Goal: Transaction & Acquisition: Purchase product/service

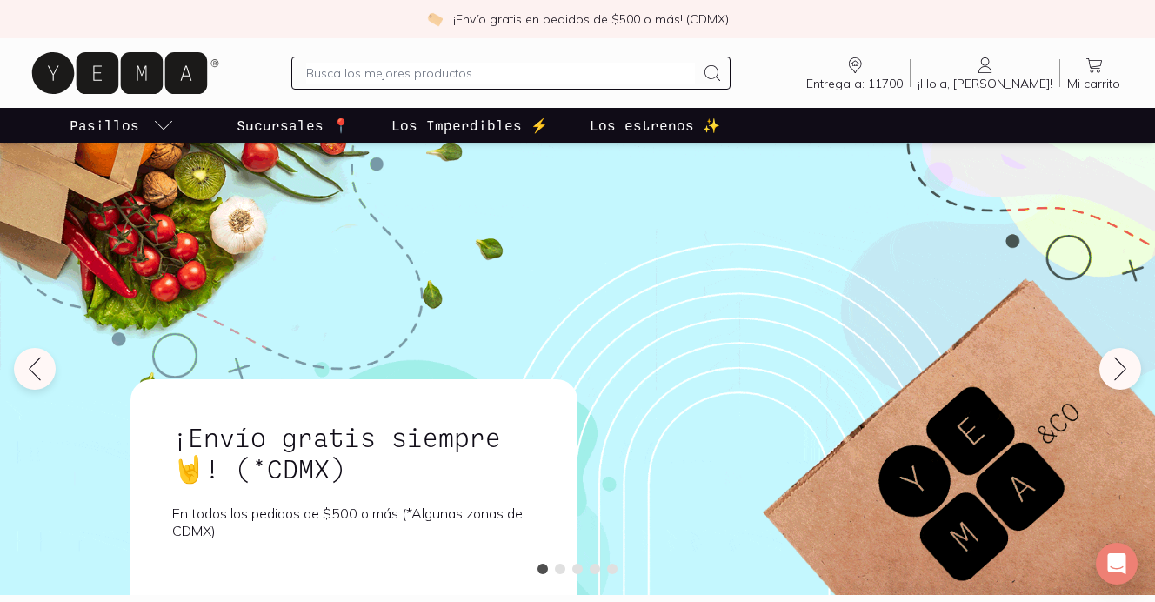
click at [604, 75] on input "text" at bounding box center [500, 73] width 389 height 21
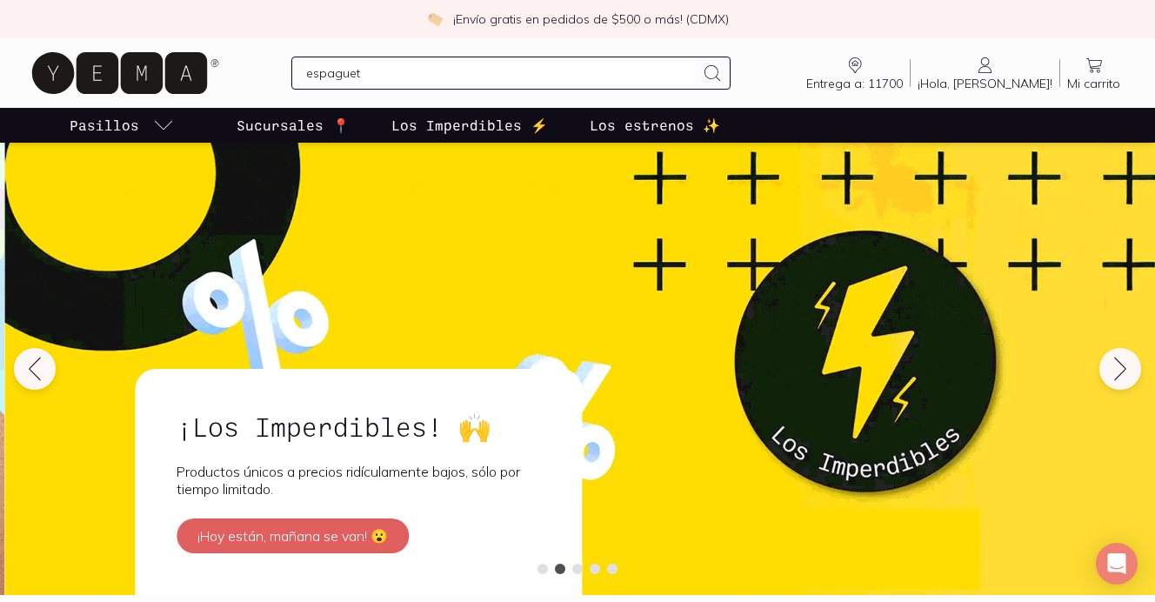
type input "espagueti"
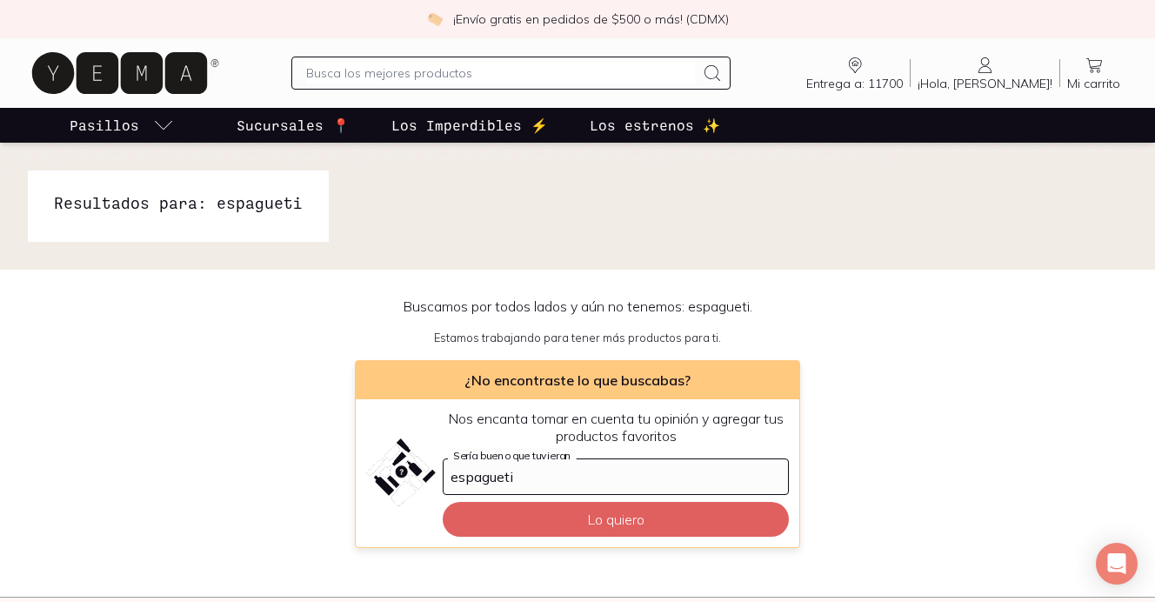
click at [577, 77] on input "text" at bounding box center [500, 73] width 389 height 21
type input "pasta organica"
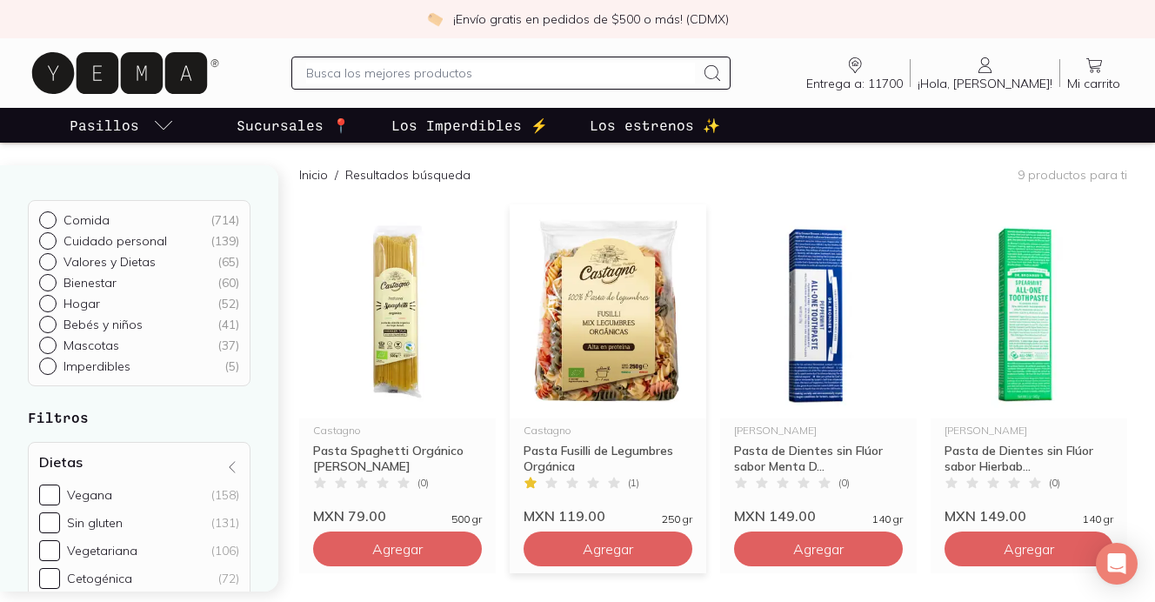
scroll to position [141, 0]
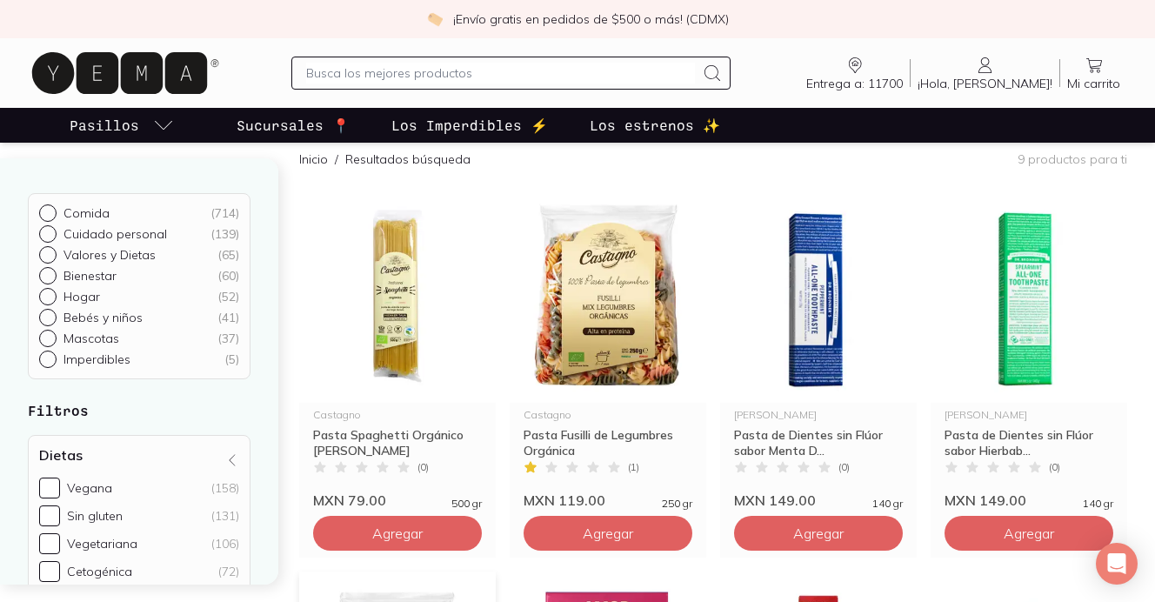
drag, startPoint x: 411, startPoint y: 538, endPoint x: 413, endPoint y: 599, distance: 60.9
click at [411, 538] on span "Agregar" at bounding box center [397, 532] width 50 height 17
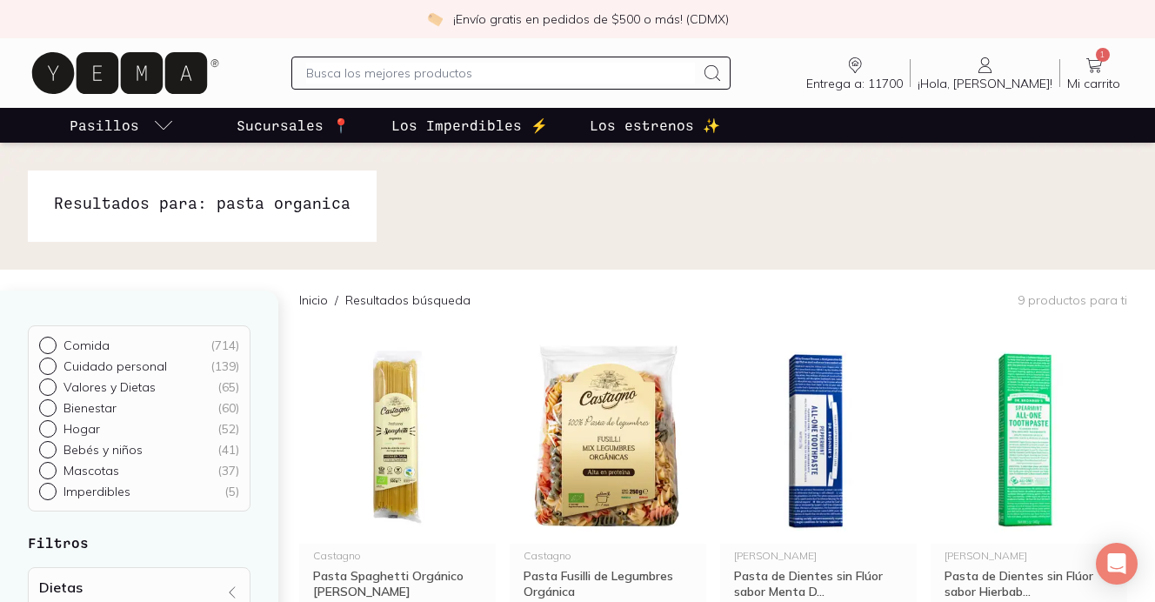
scroll to position [0, 0]
click at [543, 79] on input "text" at bounding box center [500, 73] width 389 height 21
type input "tofu"
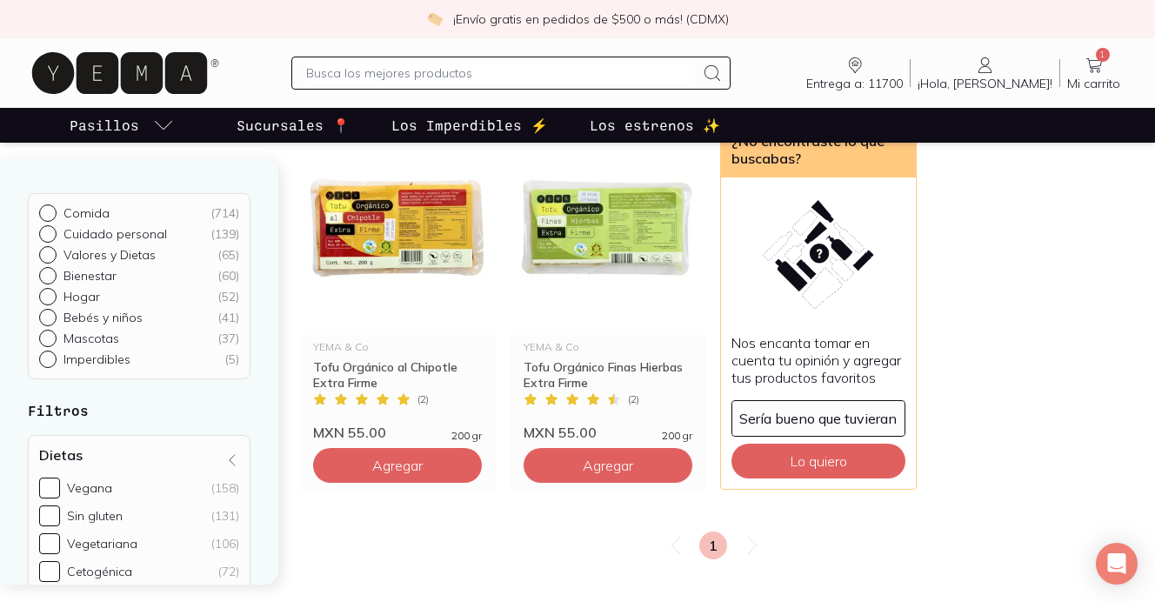
scroll to position [210, 0]
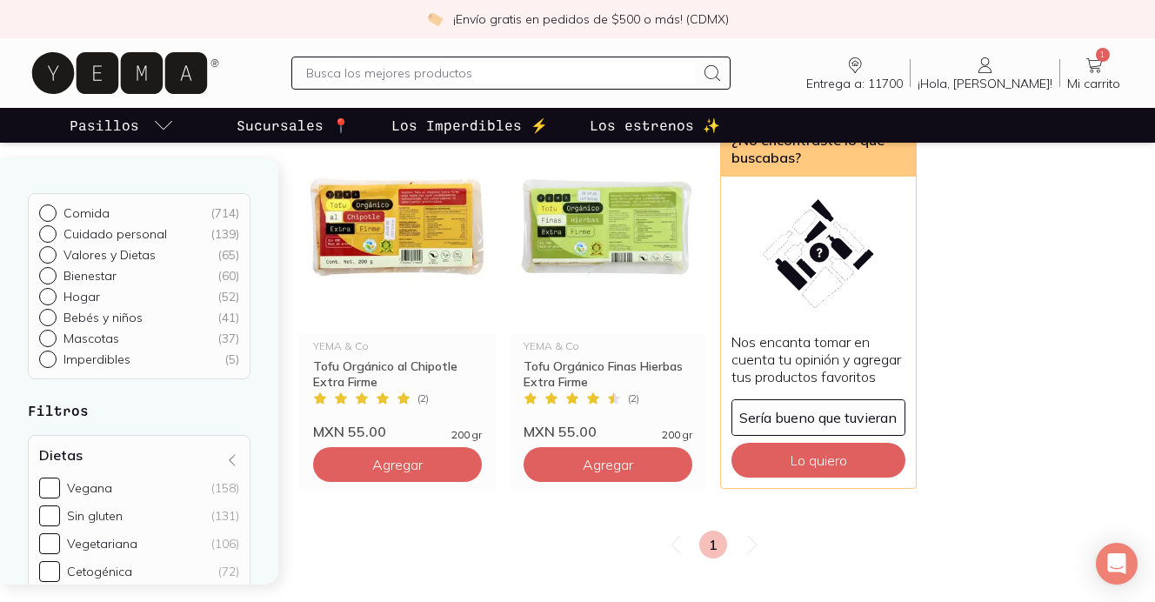
drag, startPoint x: 584, startPoint y: 468, endPoint x: 545, endPoint y: 500, distance: 50.6
click at [584, 468] on span "Agregar" at bounding box center [607, 464] width 50 height 17
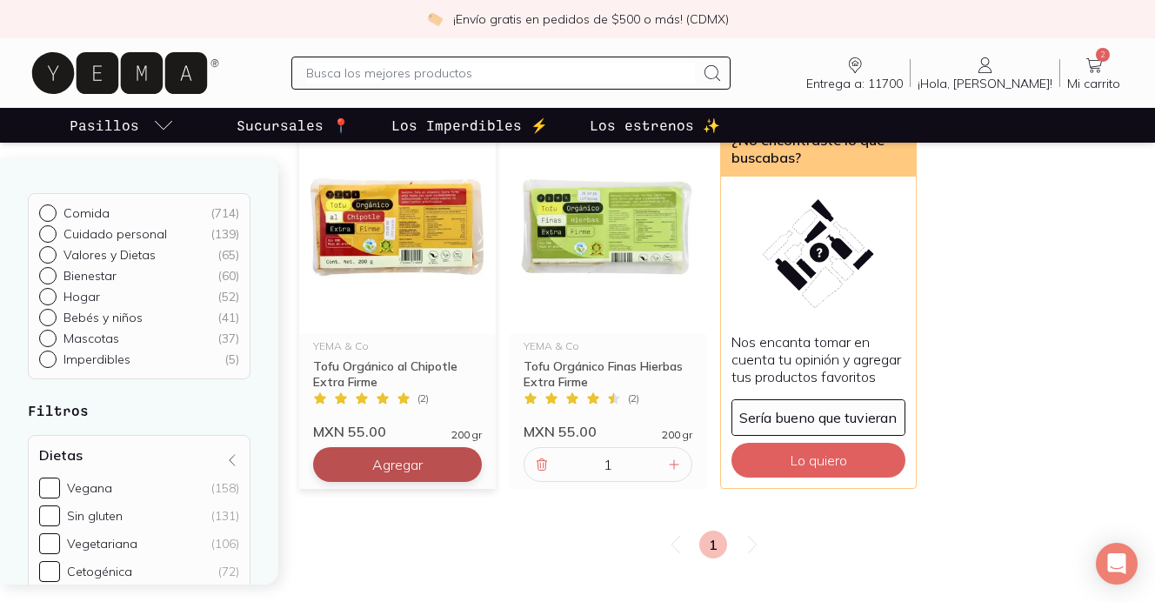
click at [432, 465] on button "Agregar" at bounding box center [397, 464] width 169 height 35
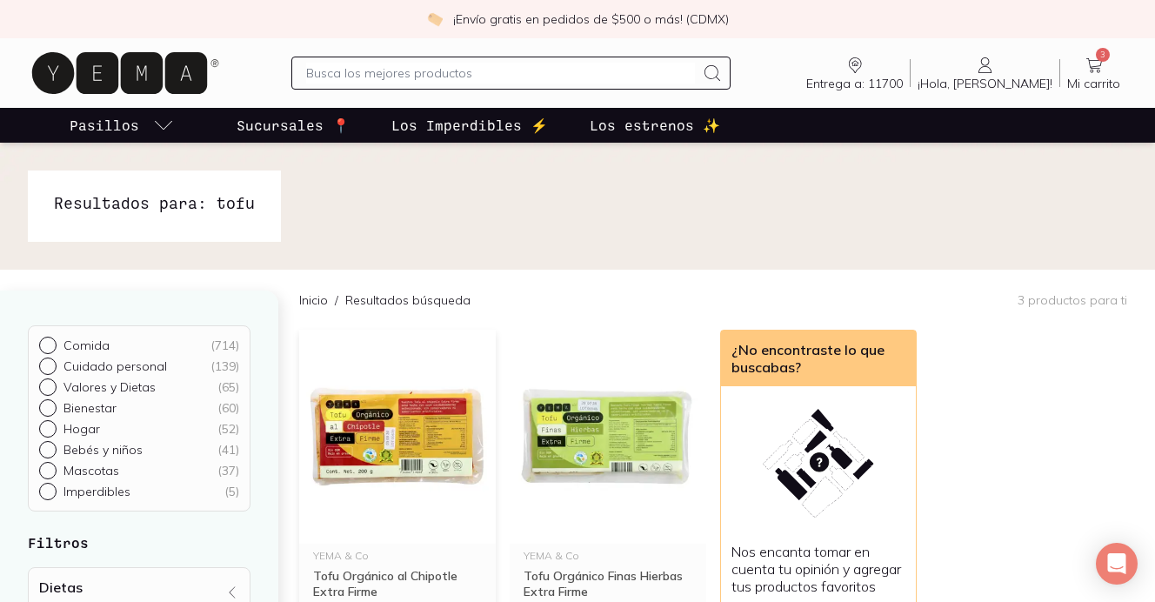
scroll to position [0, 0]
click at [642, 79] on input "text" at bounding box center [500, 73] width 389 height 21
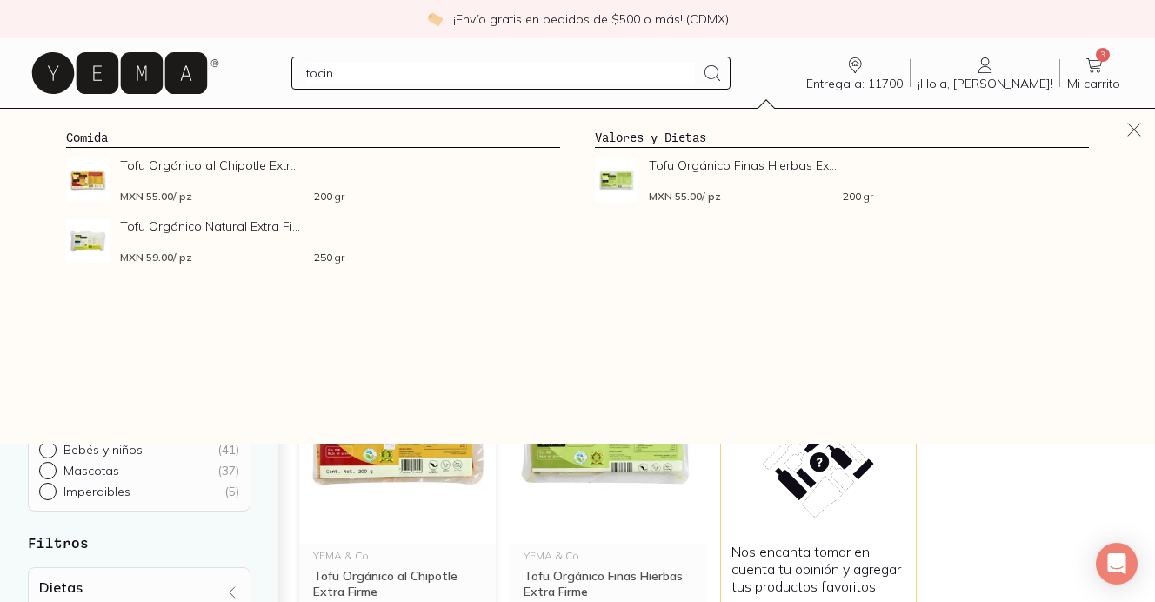
type input "tocino"
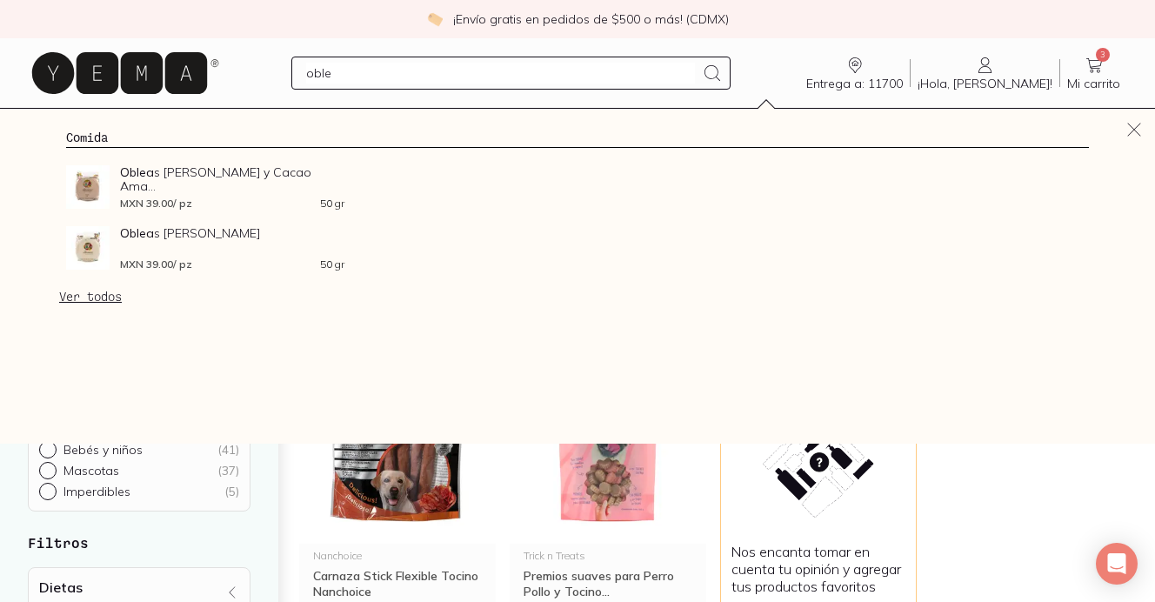
type input "oblea"
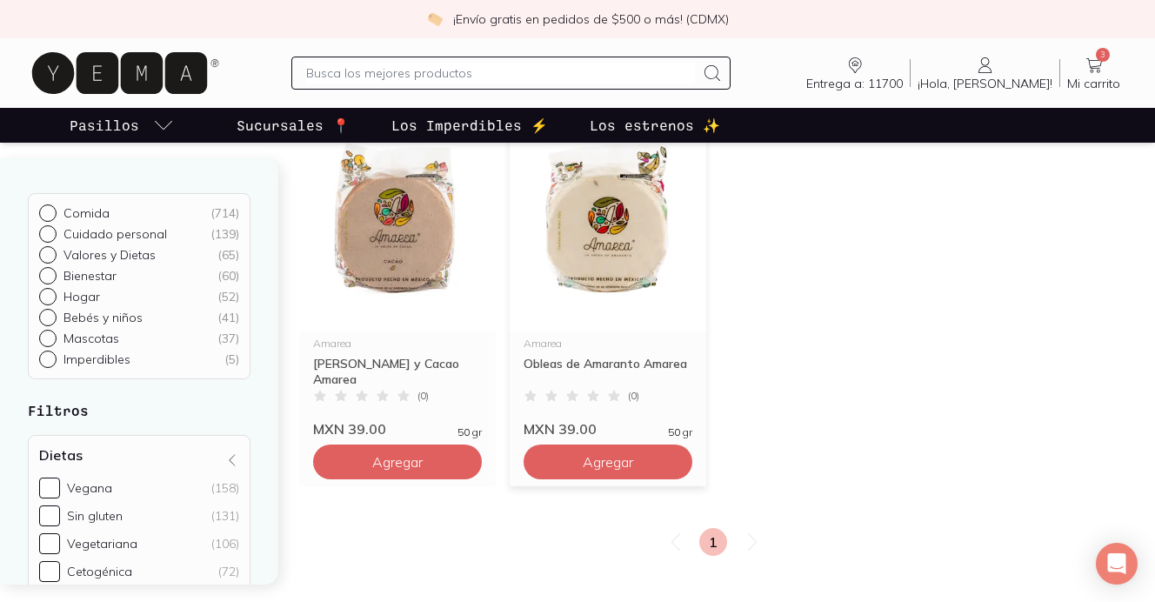
scroll to position [210, 0]
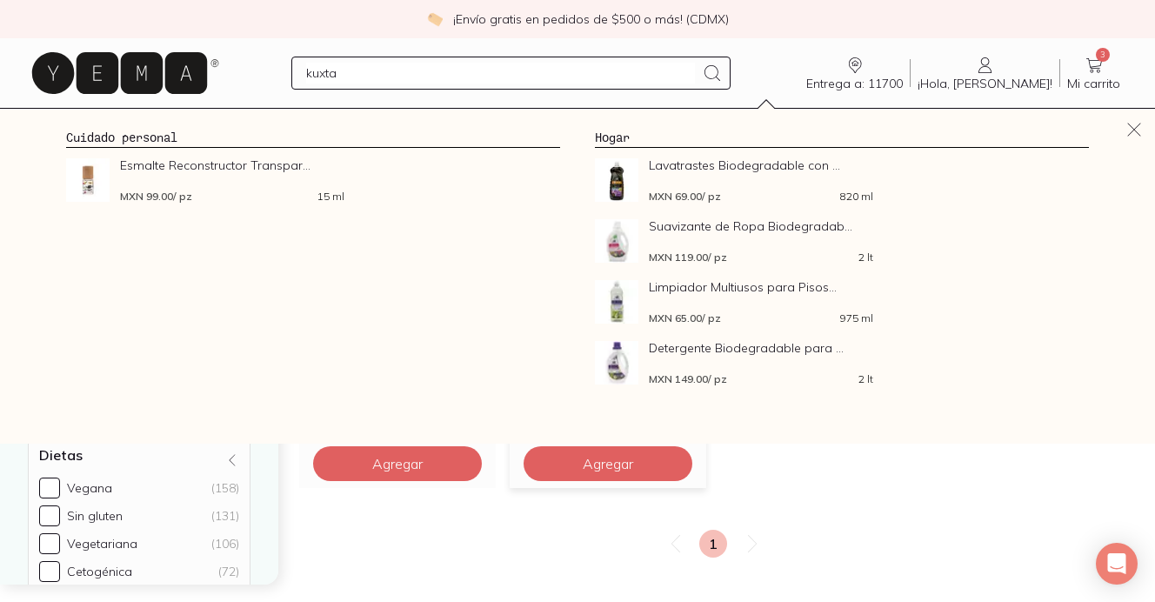
type input "kuxtal"
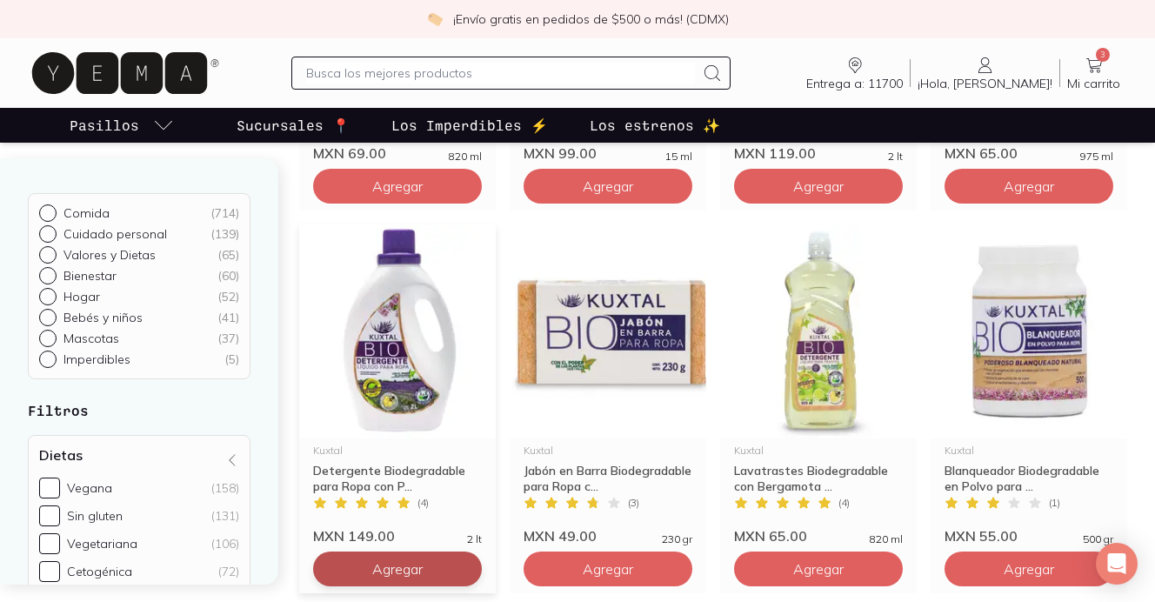
scroll to position [497, 0]
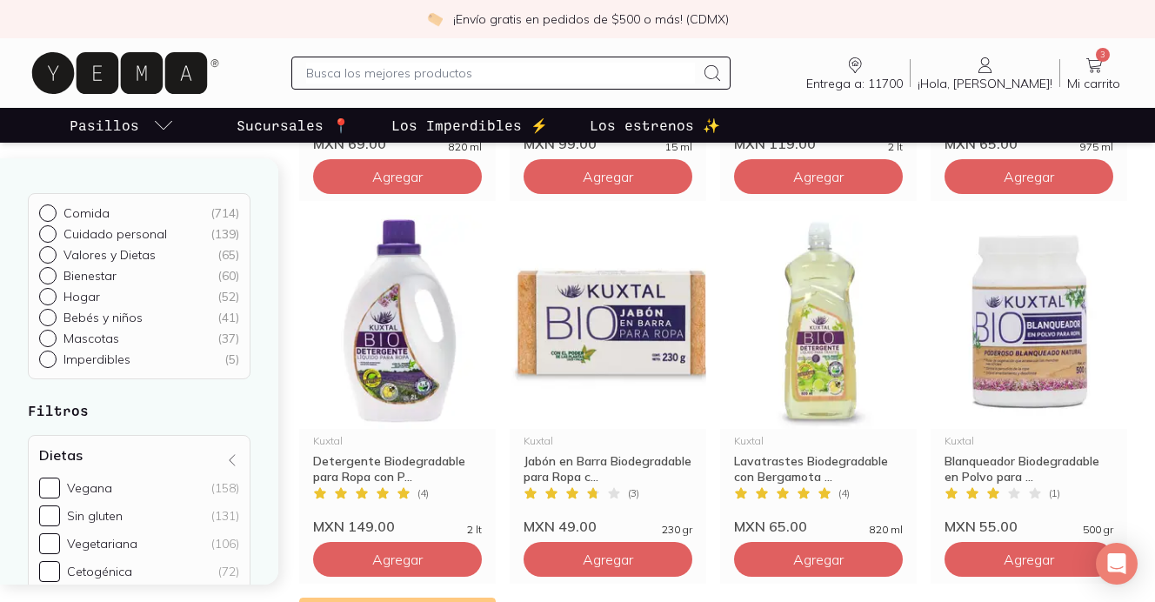
drag, startPoint x: 409, startPoint y: 555, endPoint x: 443, endPoint y: 600, distance: 56.5
click at [409, 555] on span "Agregar" at bounding box center [397, 558] width 50 height 17
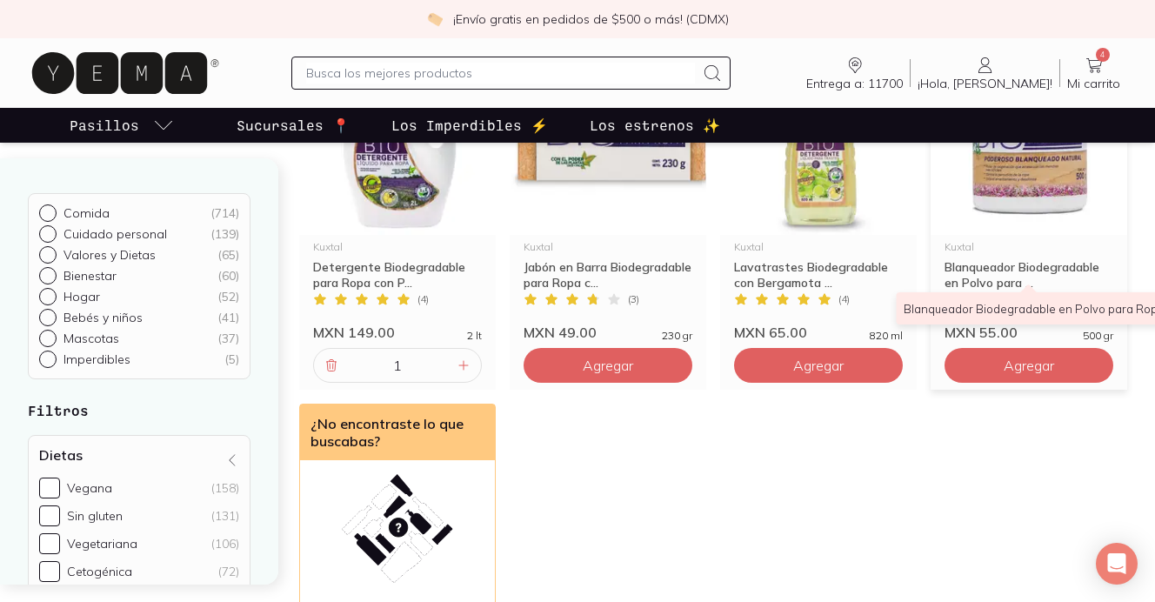
scroll to position [702, 0]
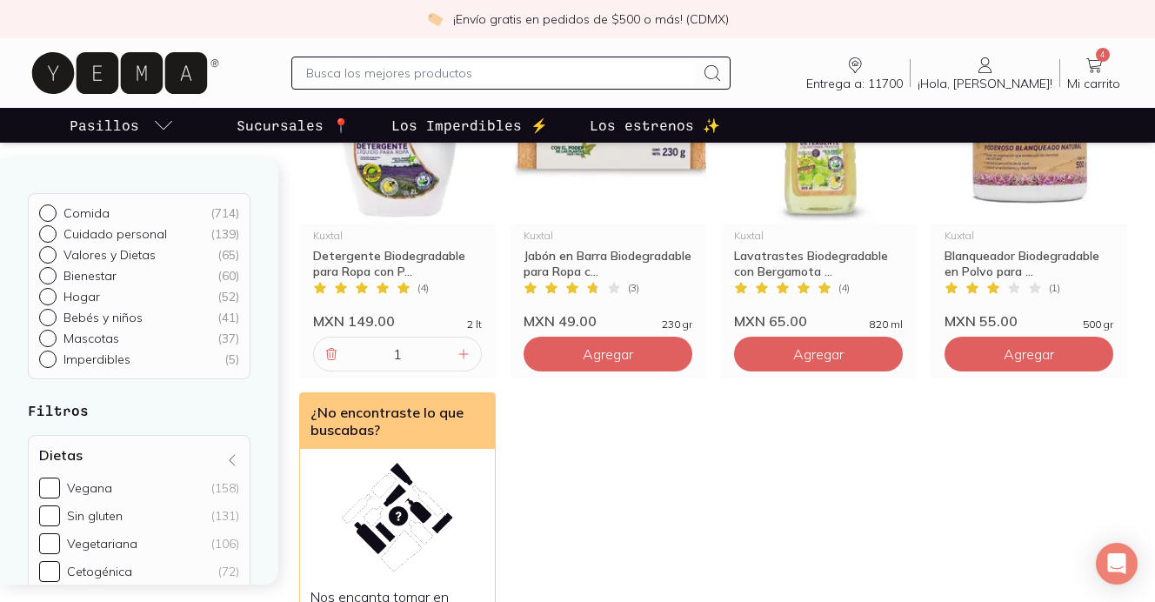
drag, startPoint x: 1071, startPoint y: 365, endPoint x: 1055, endPoint y: 414, distance: 51.1
click at [1071, 365] on button "Agregar" at bounding box center [1028, 353] width 169 height 35
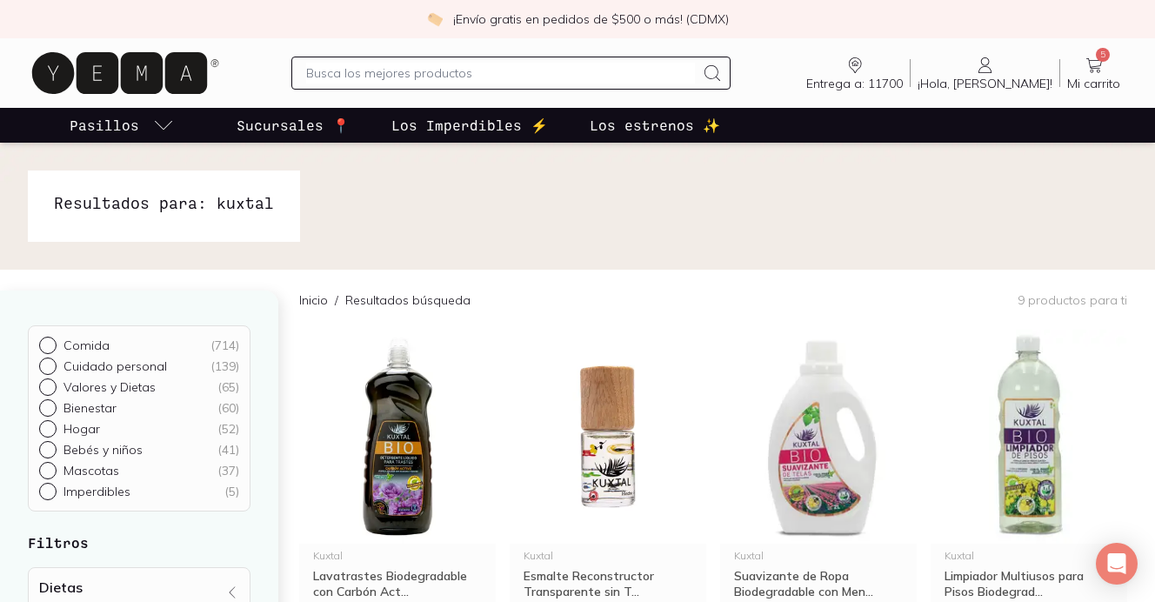
scroll to position [0, 0]
click at [1096, 79] on span "Mi carrito" at bounding box center [1093, 84] width 53 height 16
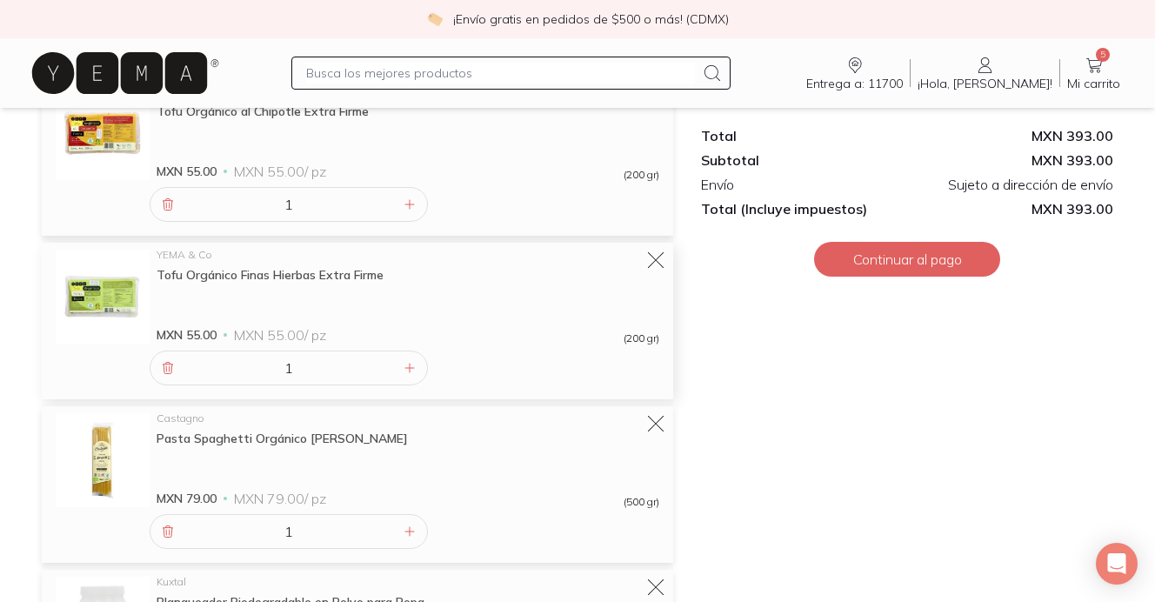
scroll to position [423, 0]
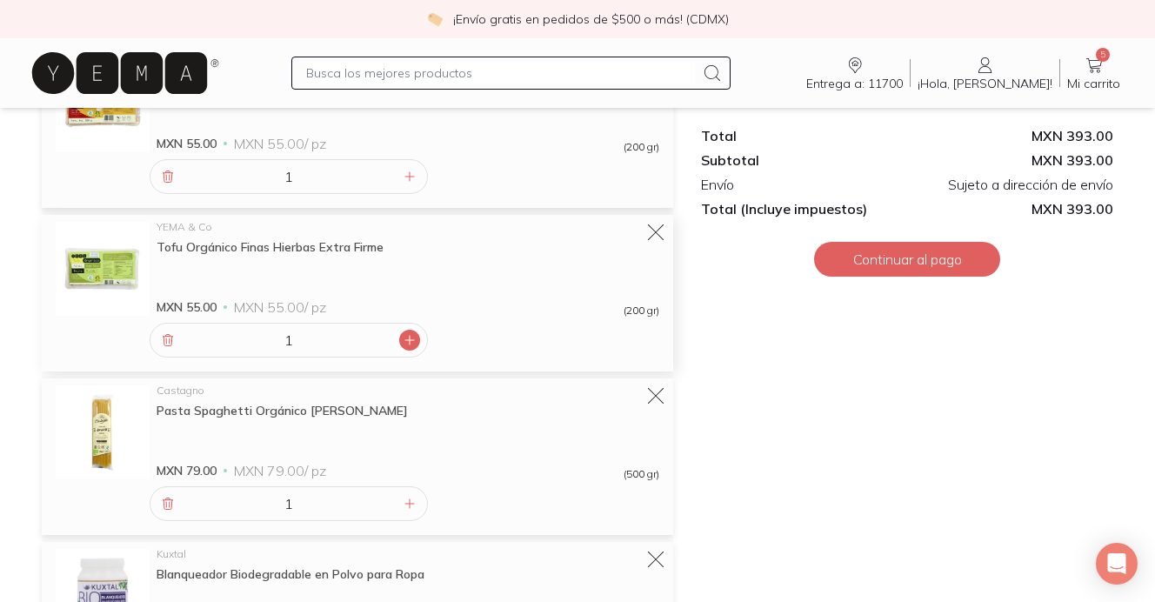
click at [412, 343] on icon at bounding box center [410, 340] width 14 height 14
type input "2"
click at [416, 177] on icon at bounding box center [410, 177] width 14 height 14
type input "2"
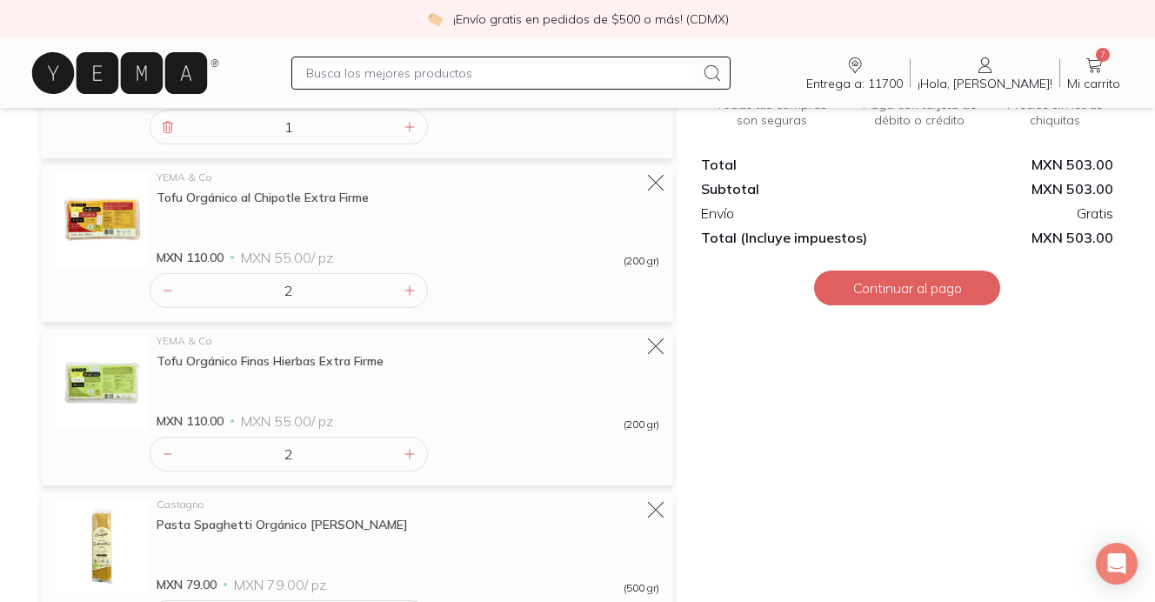
scroll to position [296, 0]
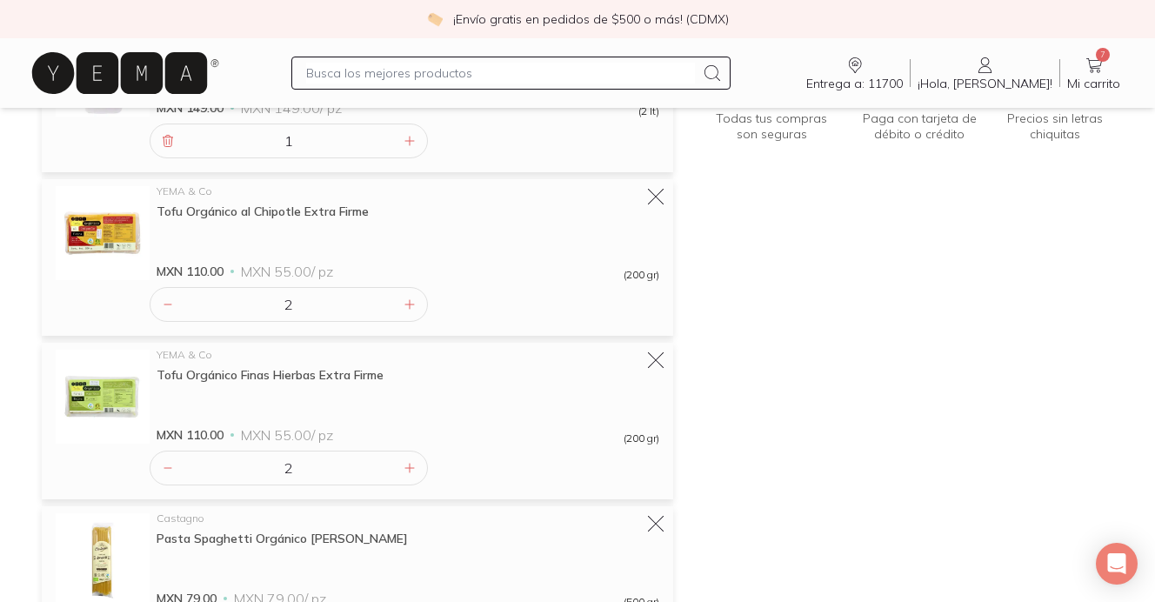
click at [496, 74] on input "text" at bounding box center [500, 73] width 389 height 21
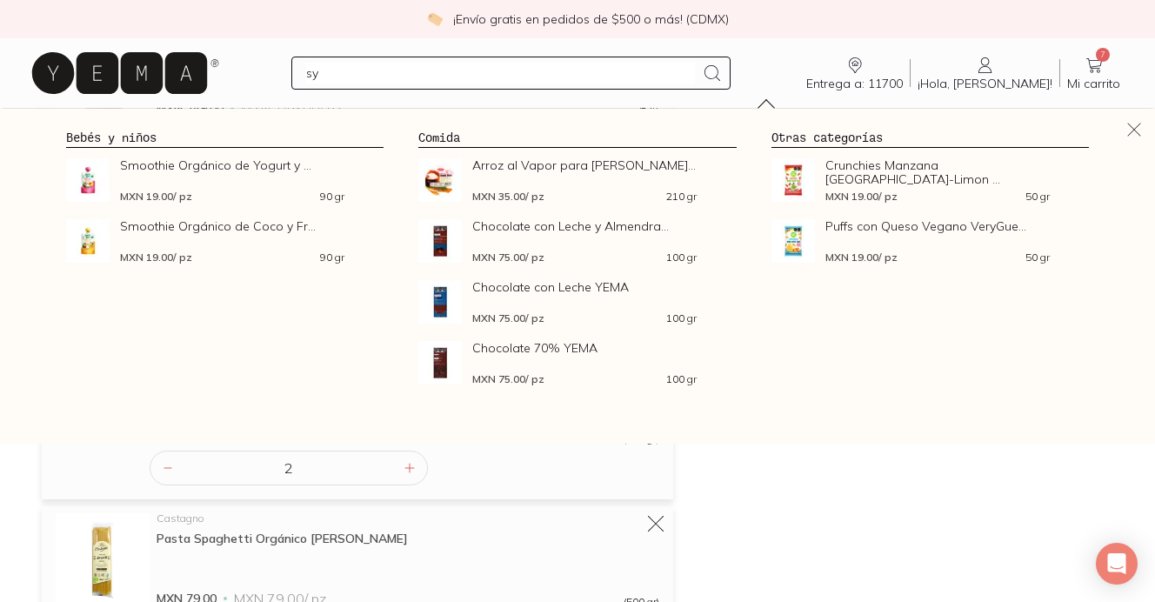
type input "s"
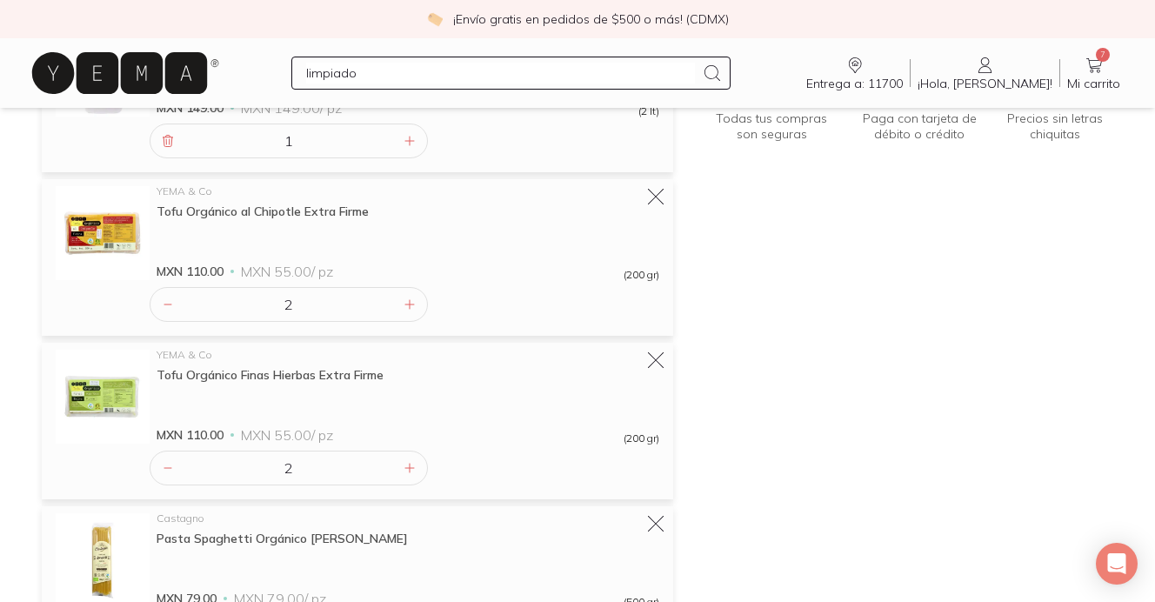
type input "limpiador"
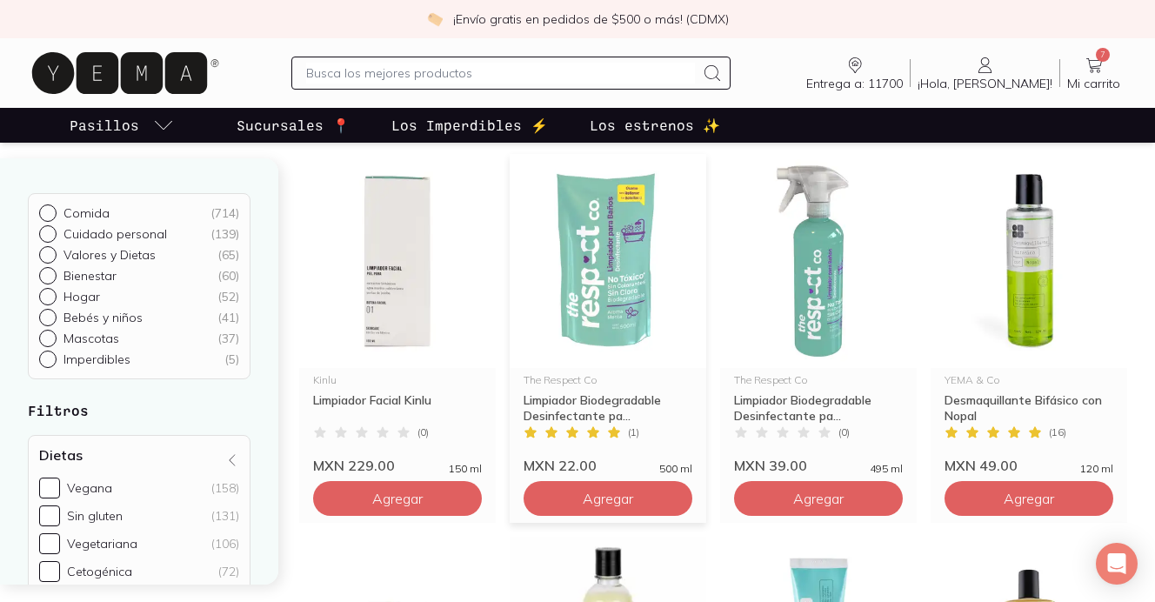
scroll to position [573, 0]
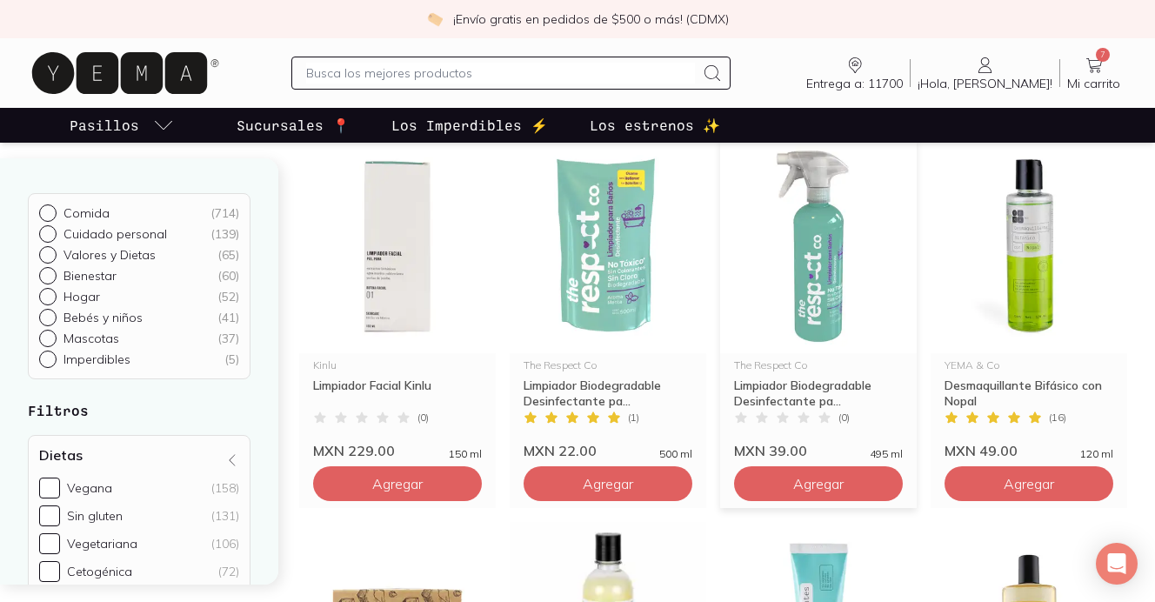
click at [812, 313] on img at bounding box center [818, 246] width 196 height 214
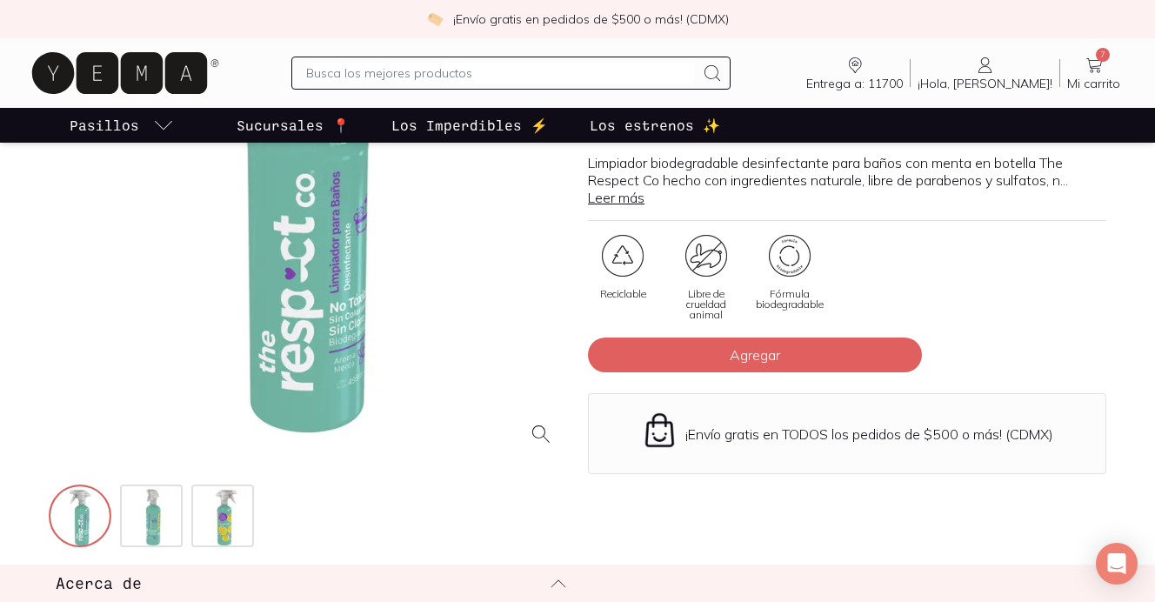
scroll to position [262, 0]
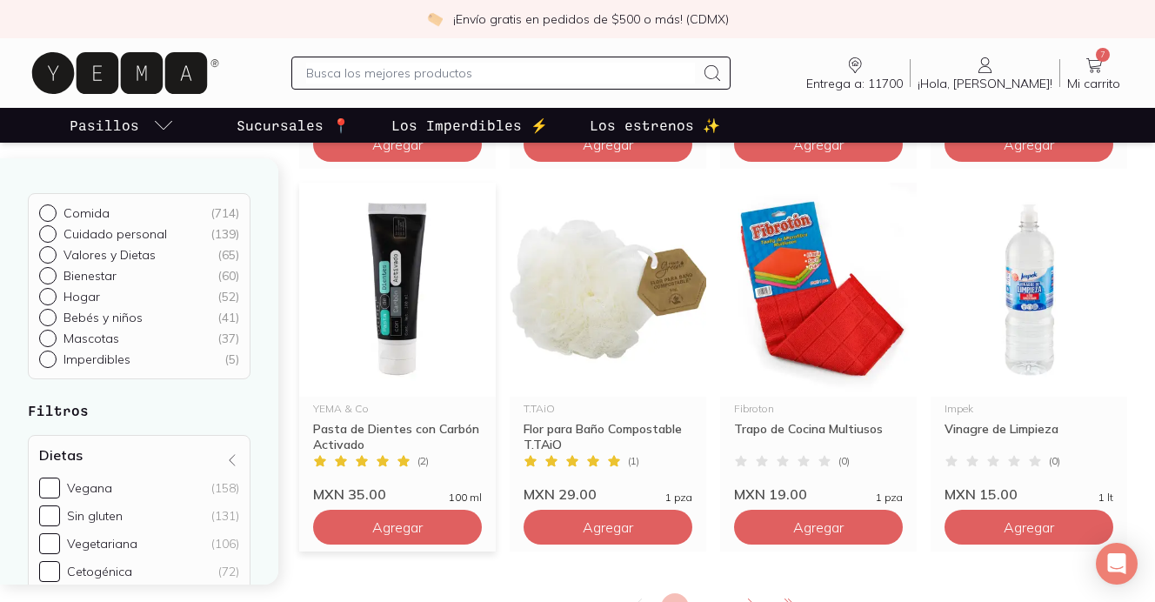
scroll to position [2068, 0]
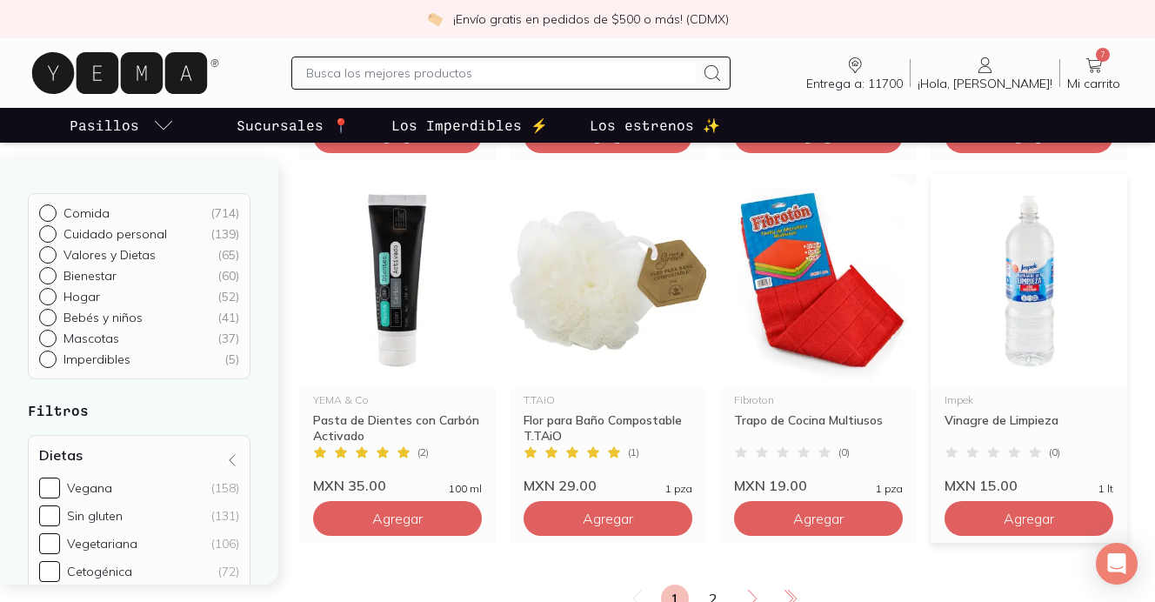
click at [1049, 281] on img at bounding box center [1028, 281] width 196 height 214
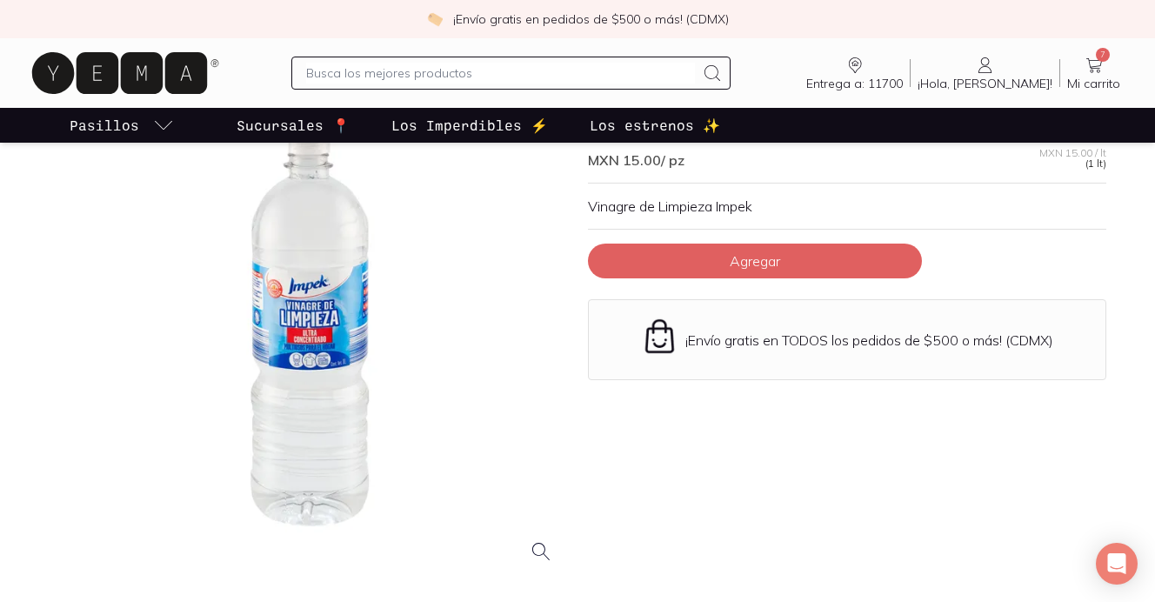
scroll to position [157, 0]
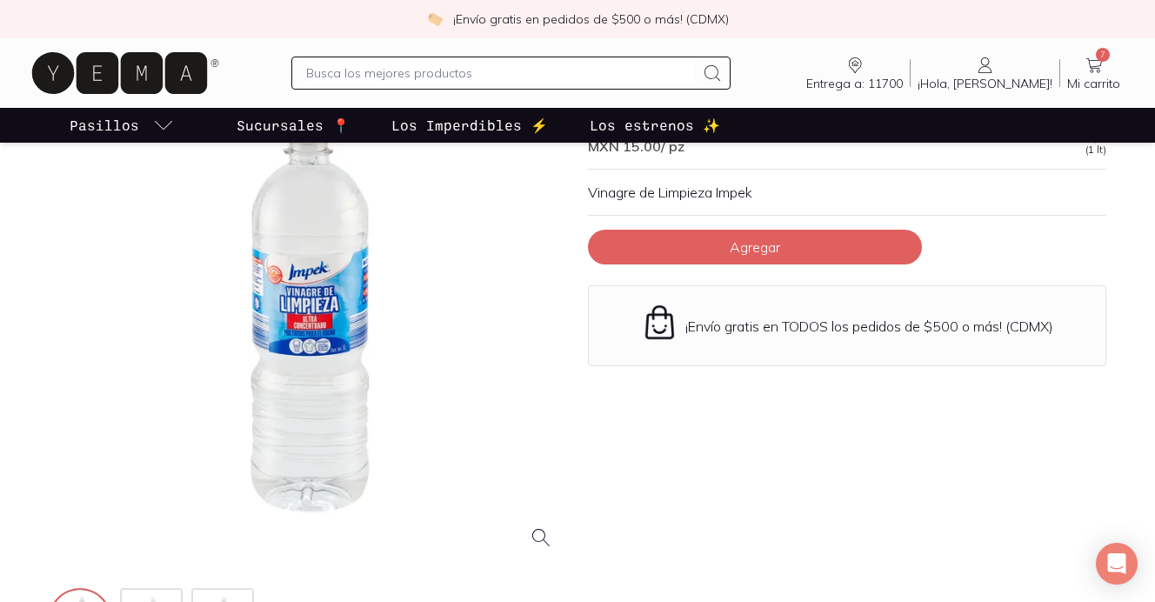
drag, startPoint x: 822, startPoint y: 259, endPoint x: 826, endPoint y: 273, distance: 14.6
click at [822, 259] on button "Agregar" at bounding box center [755, 247] width 334 height 35
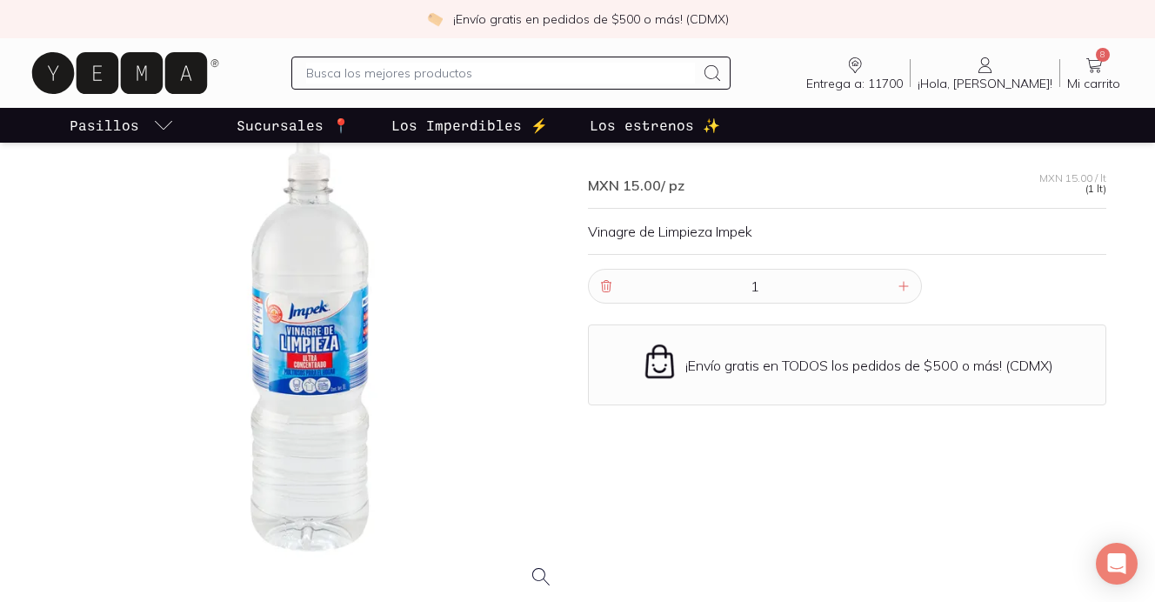
scroll to position [97, 0]
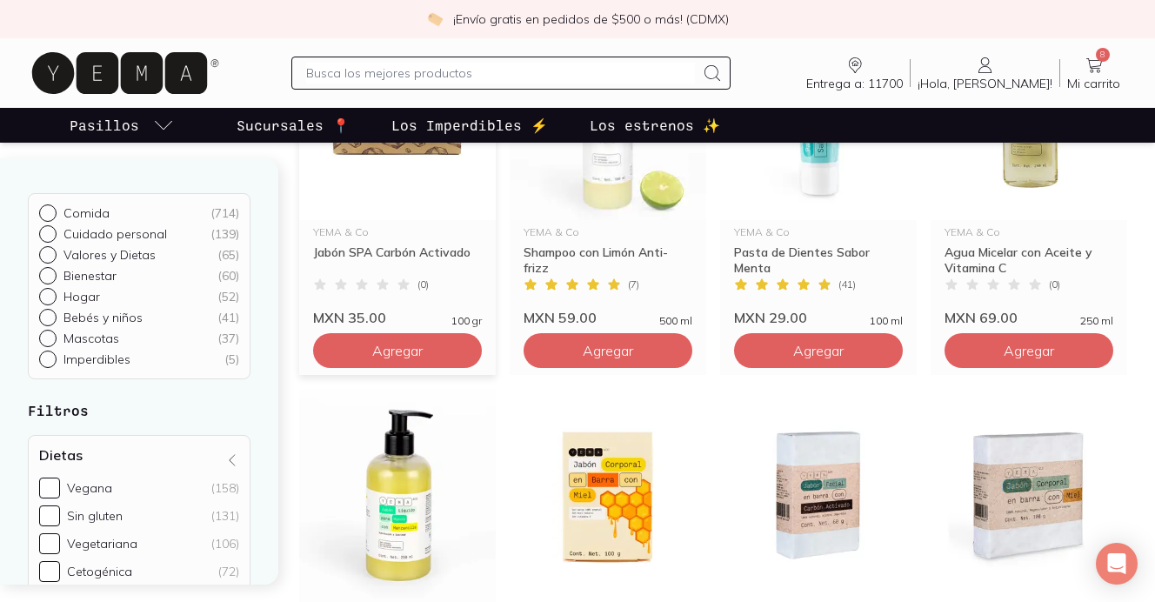
scroll to position [1108, 0]
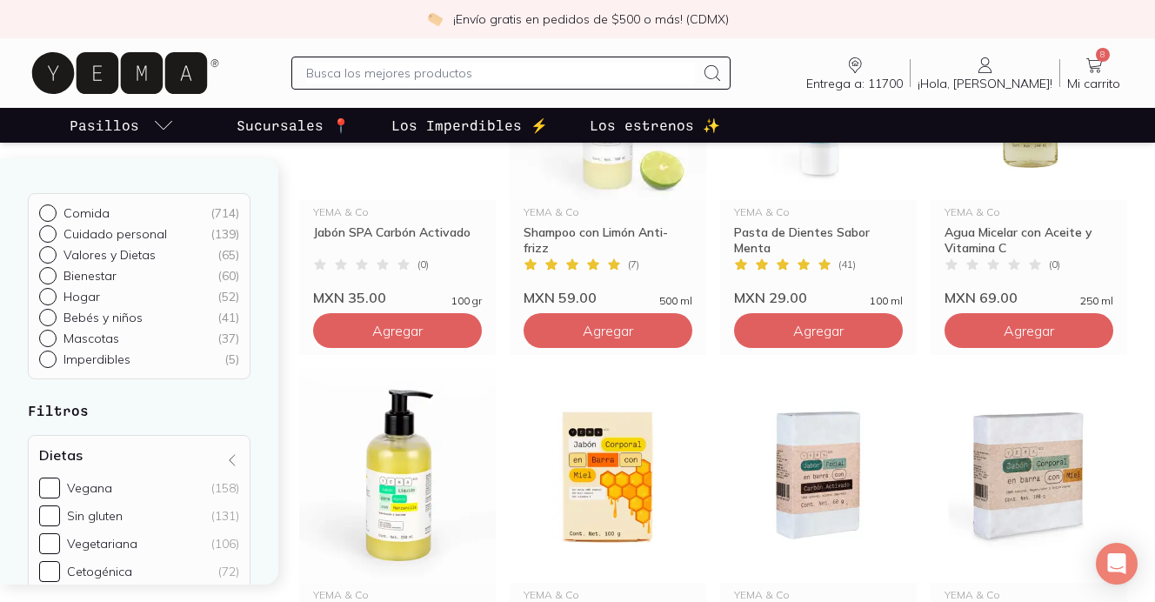
click at [482, 79] on input "text" at bounding box center [500, 73] width 389 height 21
type input "limpiador baños"
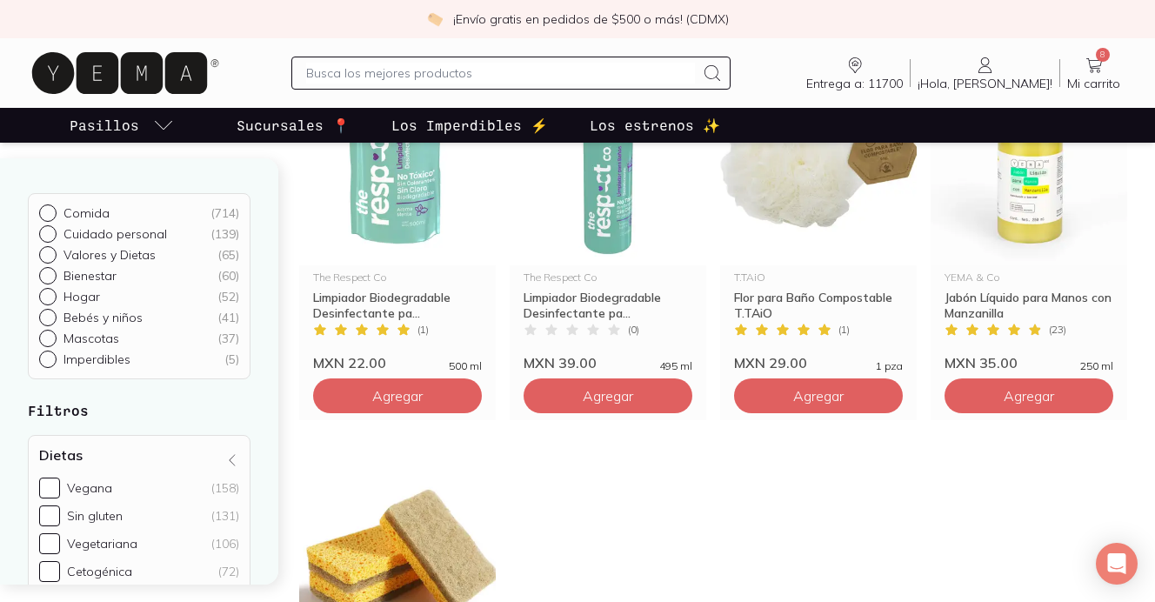
scroll to position [272, 0]
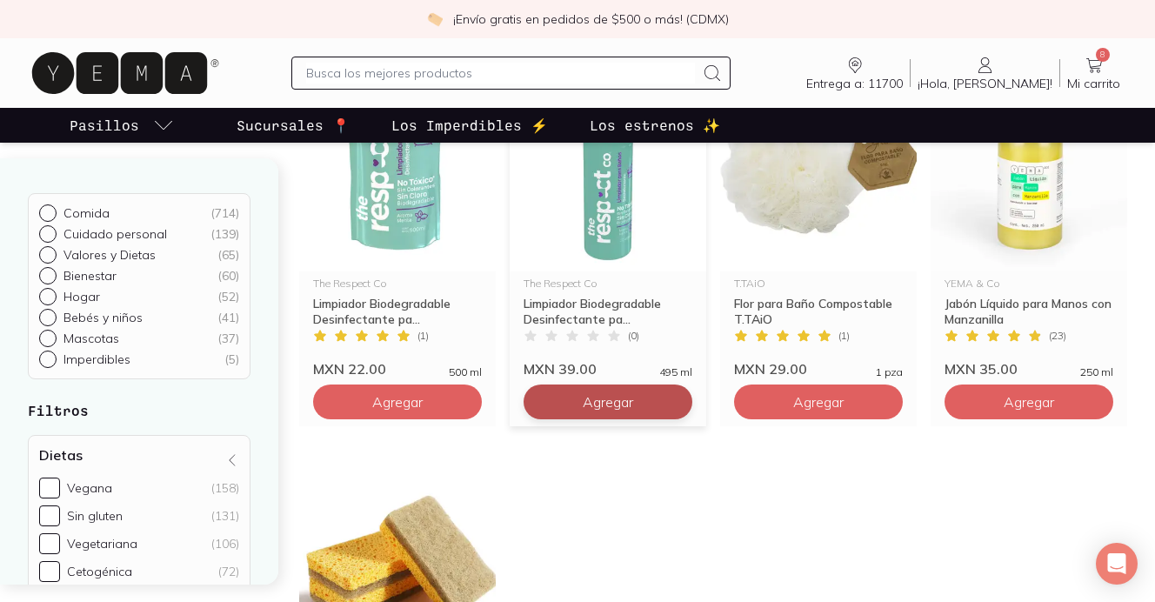
click at [656, 398] on button "Agregar" at bounding box center [607, 401] width 169 height 35
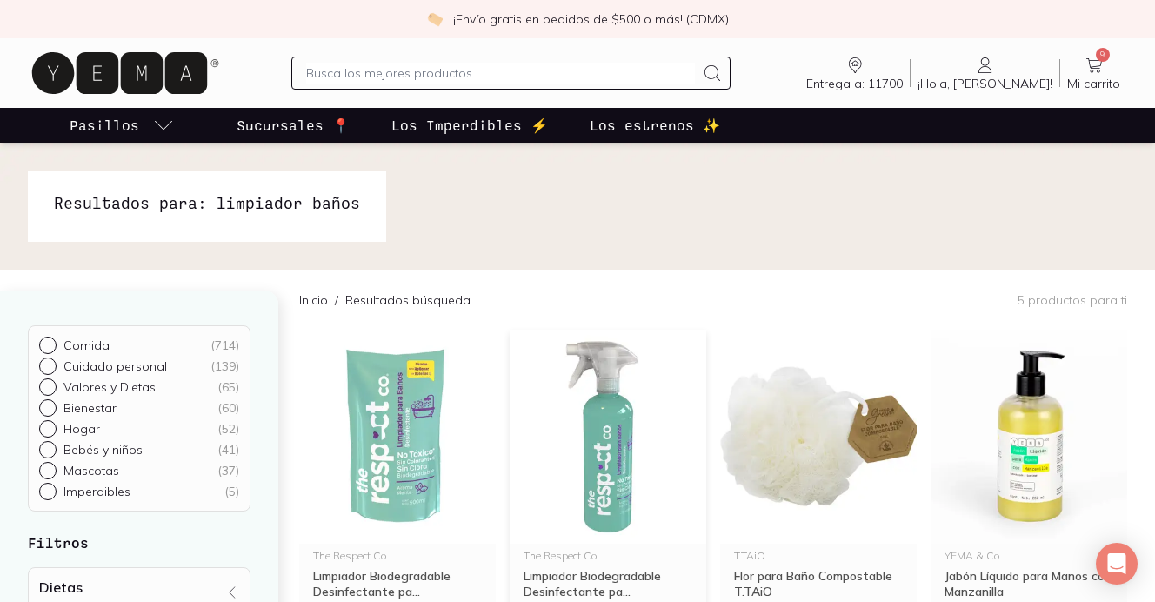
scroll to position [0, 0]
click at [496, 65] on input "text" at bounding box center [500, 73] width 389 height 21
type input "limpiador pisos"
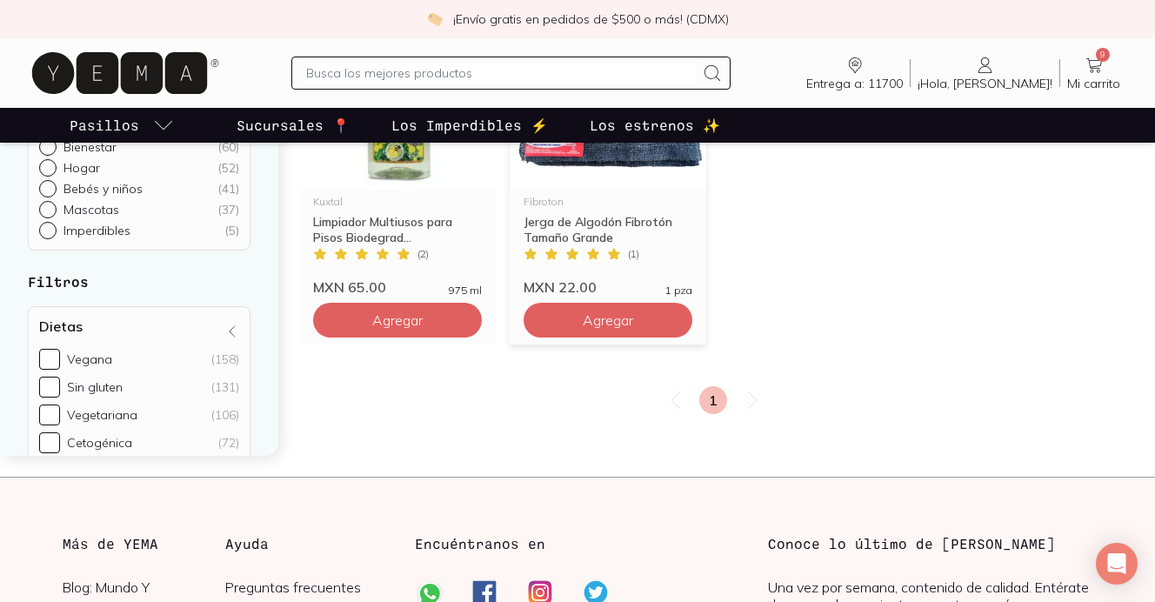
scroll to position [346, 0]
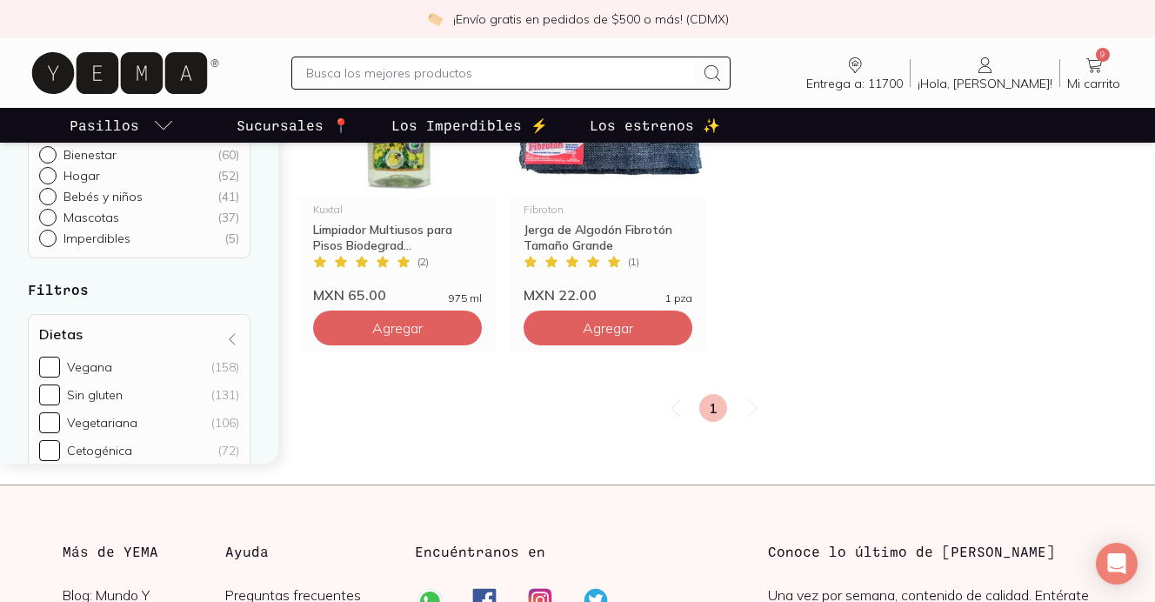
click at [1101, 73] on icon at bounding box center [1093, 65] width 21 height 21
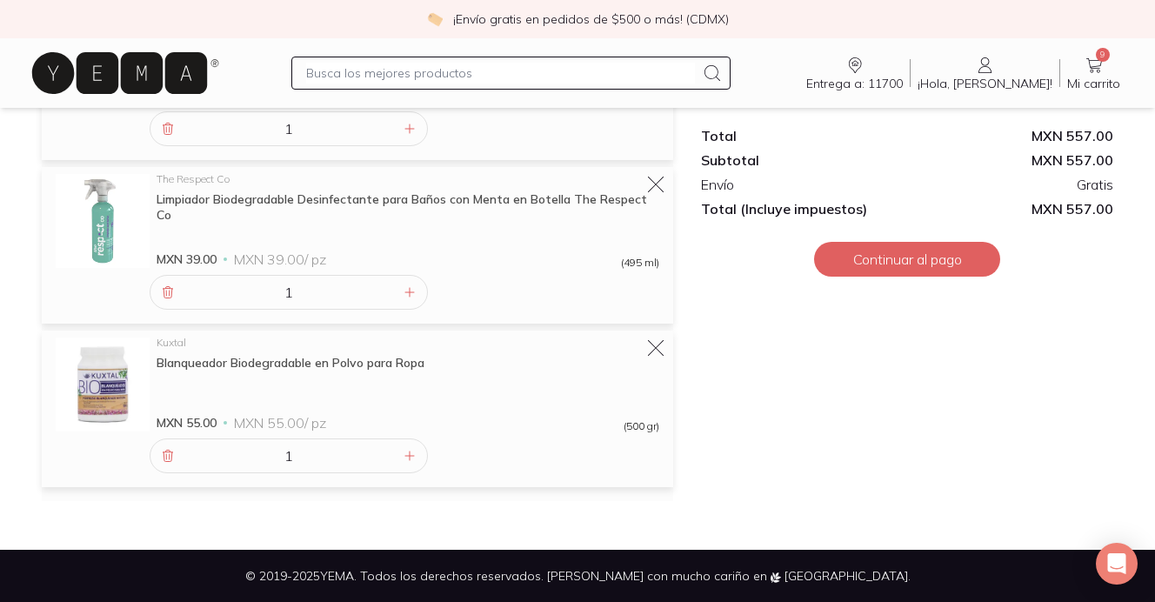
scroll to position [962, 0]
drag, startPoint x: 960, startPoint y: 266, endPoint x: 970, endPoint y: 336, distance: 71.2
click at [960, 266] on button "Continuar al pago" at bounding box center [907, 259] width 186 height 35
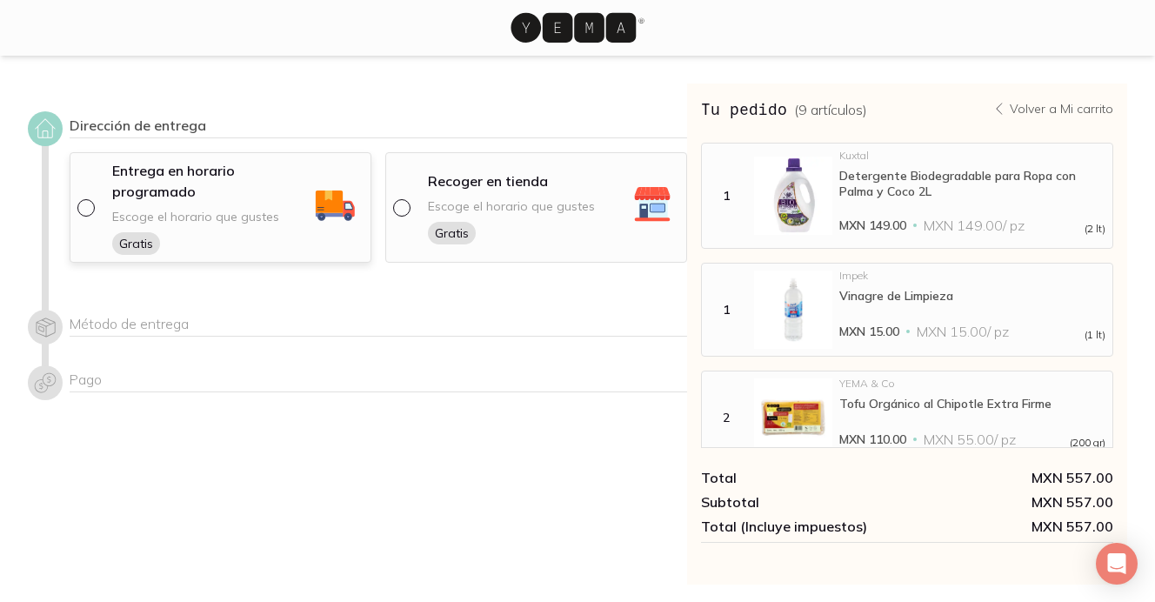
click at [85, 210] on input "radio" at bounding box center [84, 206] width 14 height 14
radio input "true"
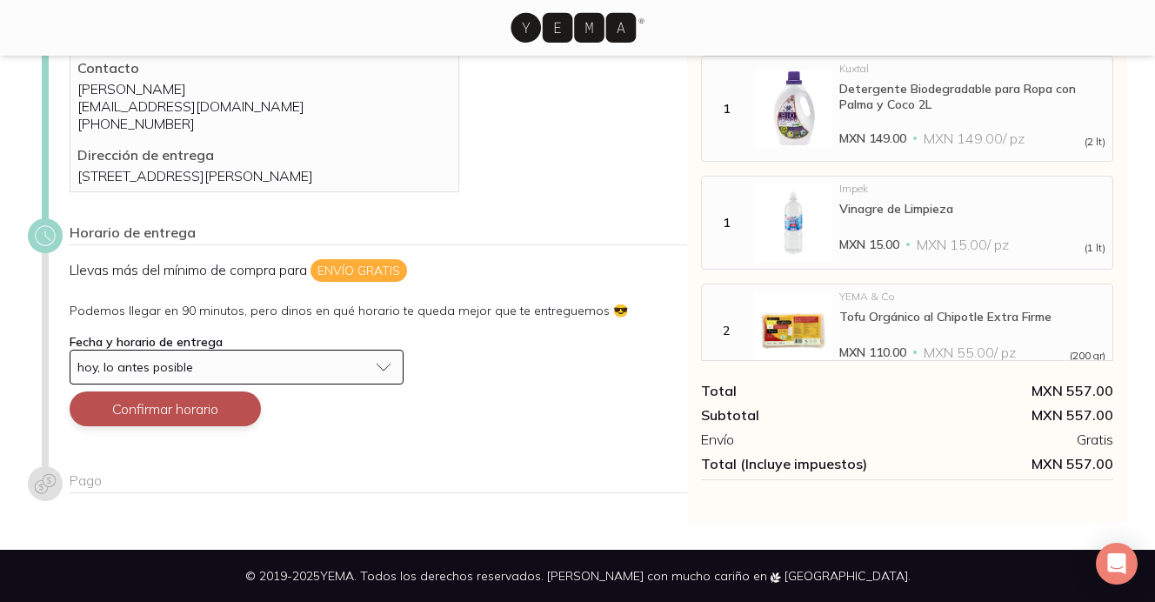
scroll to position [118, 0]
click at [180, 403] on button "Confirmar horario" at bounding box center [165, 408] width 191 height 35
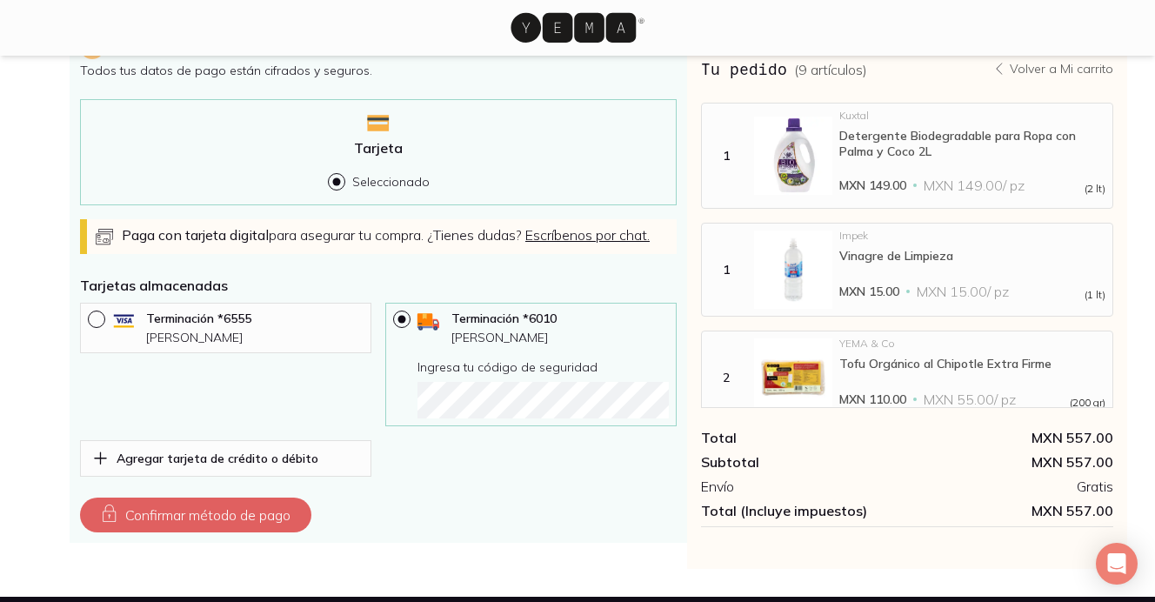
scroll to position [542, 0]
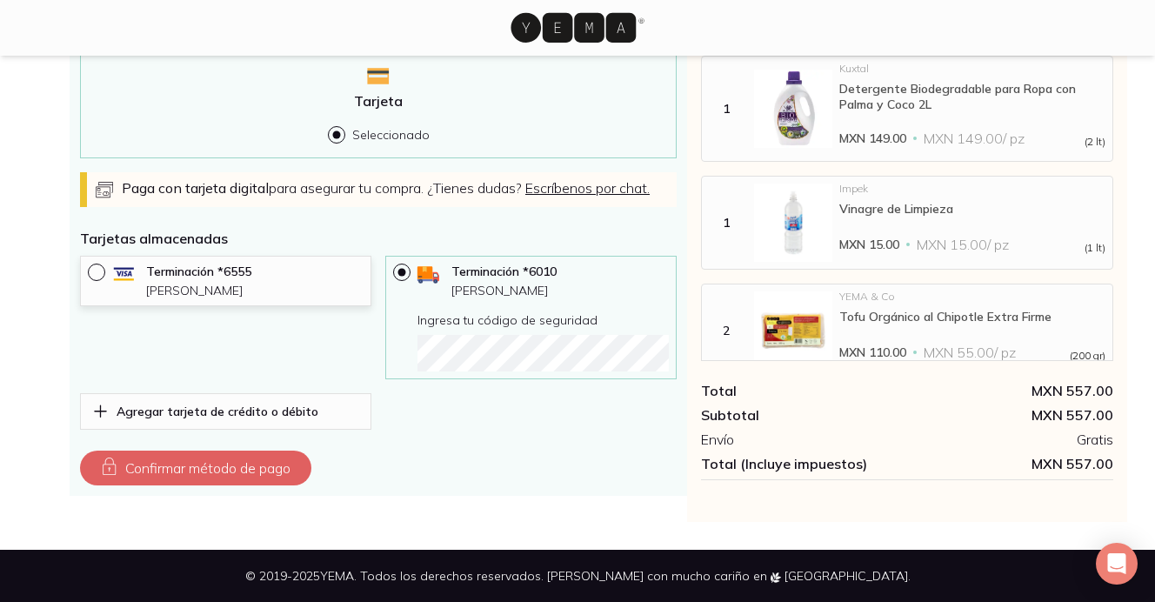
click at [93, 270] on input "radio" at bounding box center [95, 270] width 14 height 14
radio input "true"
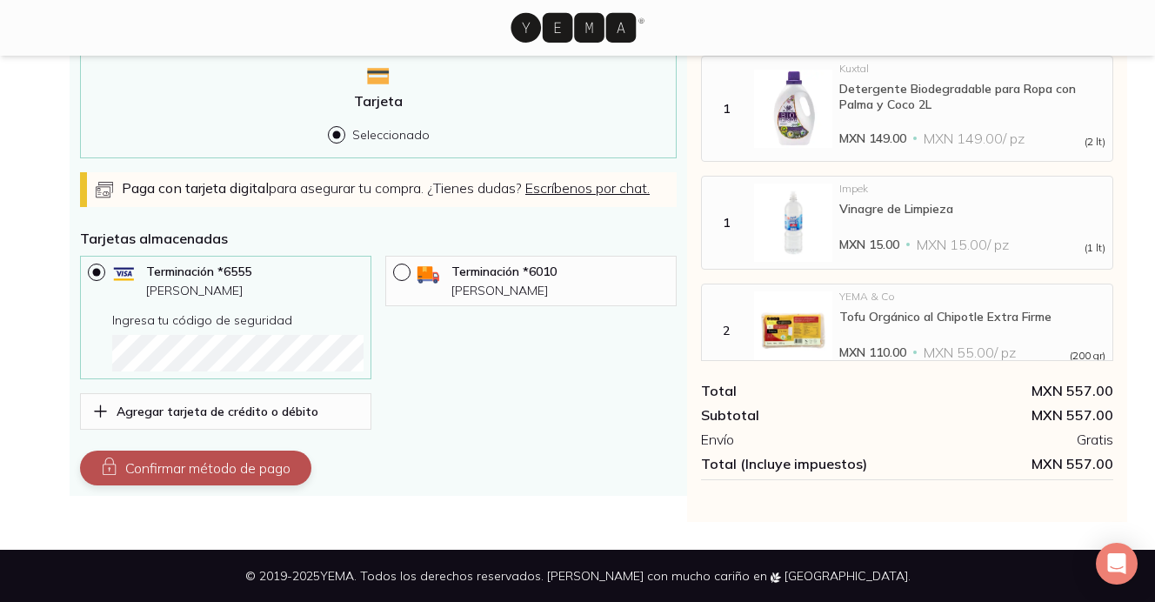
click at [213, 463] on button "Confirmar método de pago" at bounding box center [195, 467] width 231 height 35
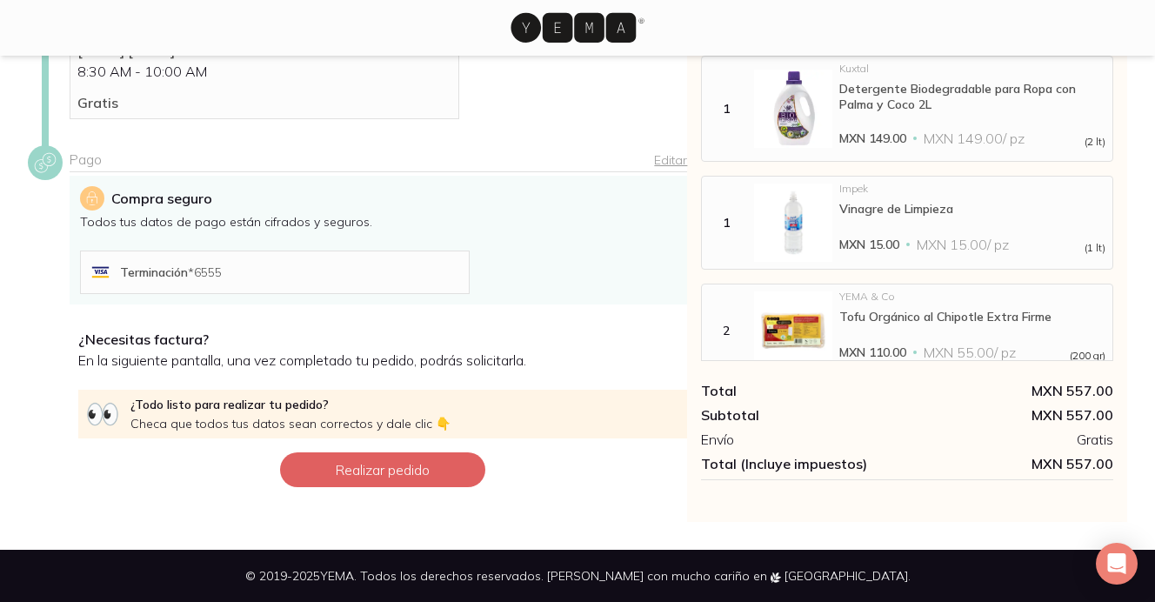
scroll to position [343, 0]
click at [432, 479] on button "Realizar pedido" at bounding box center [382, 469] width 205 height 35
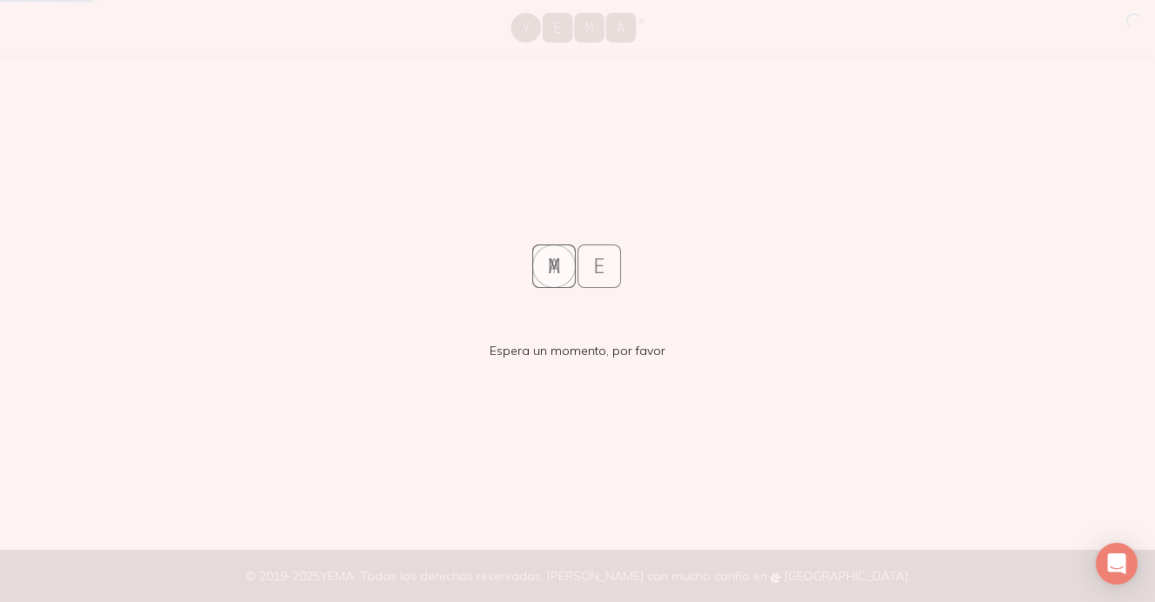
scroll to position [0, 0]
